Goal: Use online tool/utility: Utilize a website feature to perform a specific function

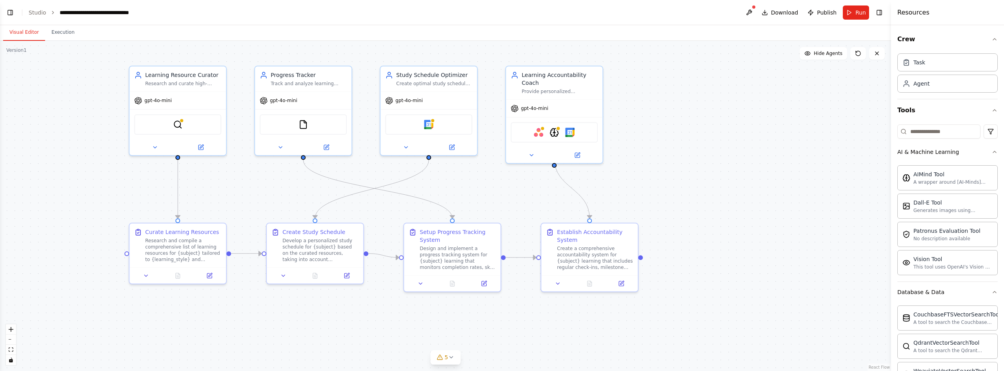
scroll to position [743, 0]
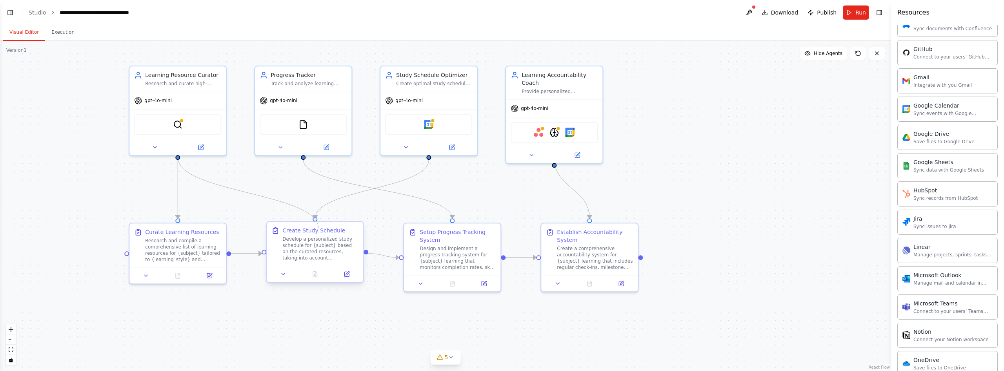
drag, startPoint x: 179, startPoint y: 155, endPoint x: 318, endPoint y: 226, distance: 155.7
click at [318, 226] on div "Learning Resource Curator Research and curate high-quality, personalized learni…" at bounding box center [534, 191] width 891 height 330
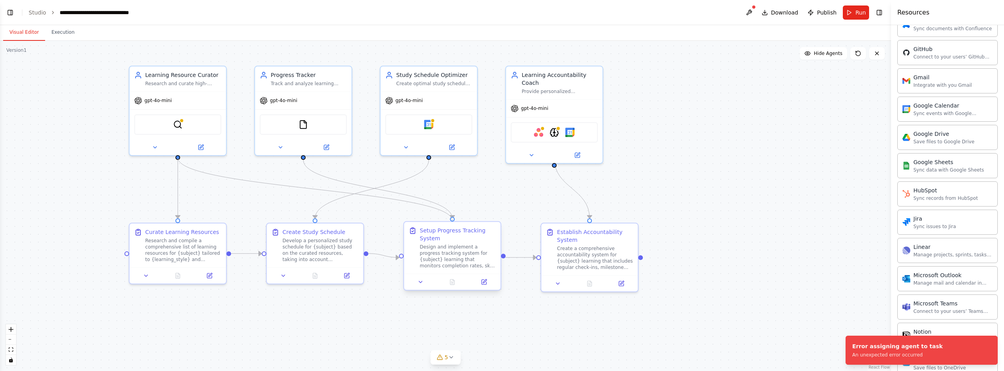
drag, startPoint x: 179, startPoint y: 157, endPoint x: 456, endPoint y: 222, distance: 284.6
click at [456, 222] on div "Learning Resource Curator Research and curate high-quality, personalized learni…" at bounding box center [534, 191] width 891 height 330
click at [445, 211] on icon "Edge from 78fd839f-6962-49af-aa3b-9db68d216d34 to d01ade82-a942-4fa9-b692-943cd…" at bounding box center [377, 189] width 149 height 58
click at [376, 189] on icon at bounding box center [378, 189] width 6 height 7
drag, startPoint x: 178, startPoint y: 158, endPoint x: 450, endPoint y: 227, distance: 281.3
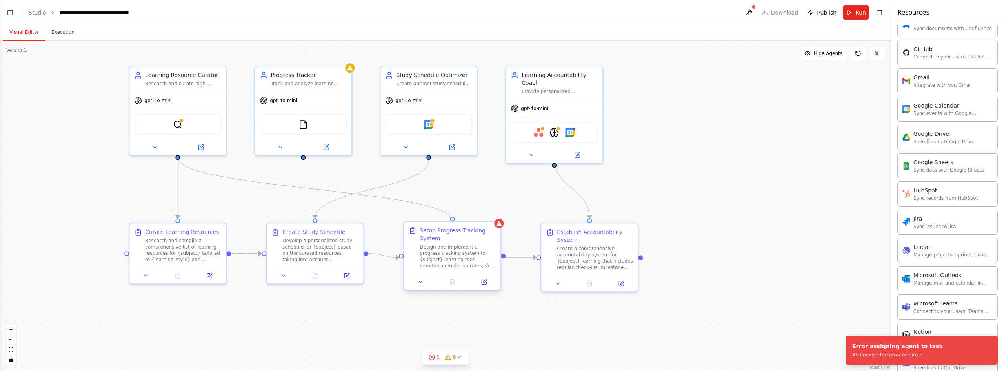
click at [450, 227] on div "Learning Resource Curator Research and curate high-quality, personalized learni…" at bounding box center [534, 191] width 891 height 330
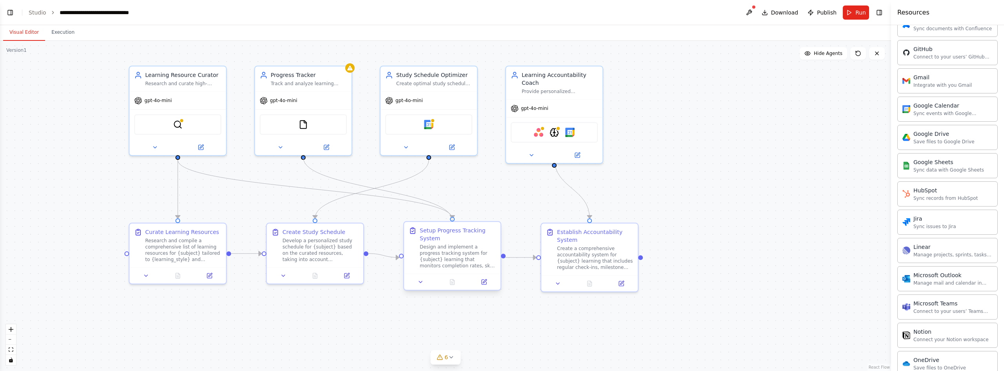
drag, startPoint x: 305, startPoint y: 157, endPoint x: 452, endPoint y: 226, distance: 162.4
click at [452, 226] on div "Learning Resource Curator Research and curate high-quality, personalized learni…" at bounding box center [534, 191] width 891 height 330
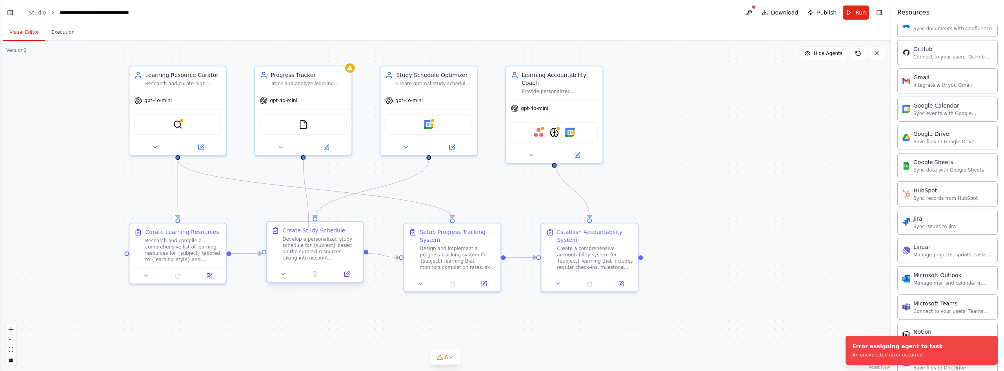
drag, startPoint x: 304, startPoint y: 159, endPoint x: 309, endPoint y: 228, distance: 69.2
click at [309, 228] on div "Learning Resource Curator Research and curate high-quality, personalized learni…" at bounding box center [534, 191] width 891 height 330
